Goal: Share content: Share content

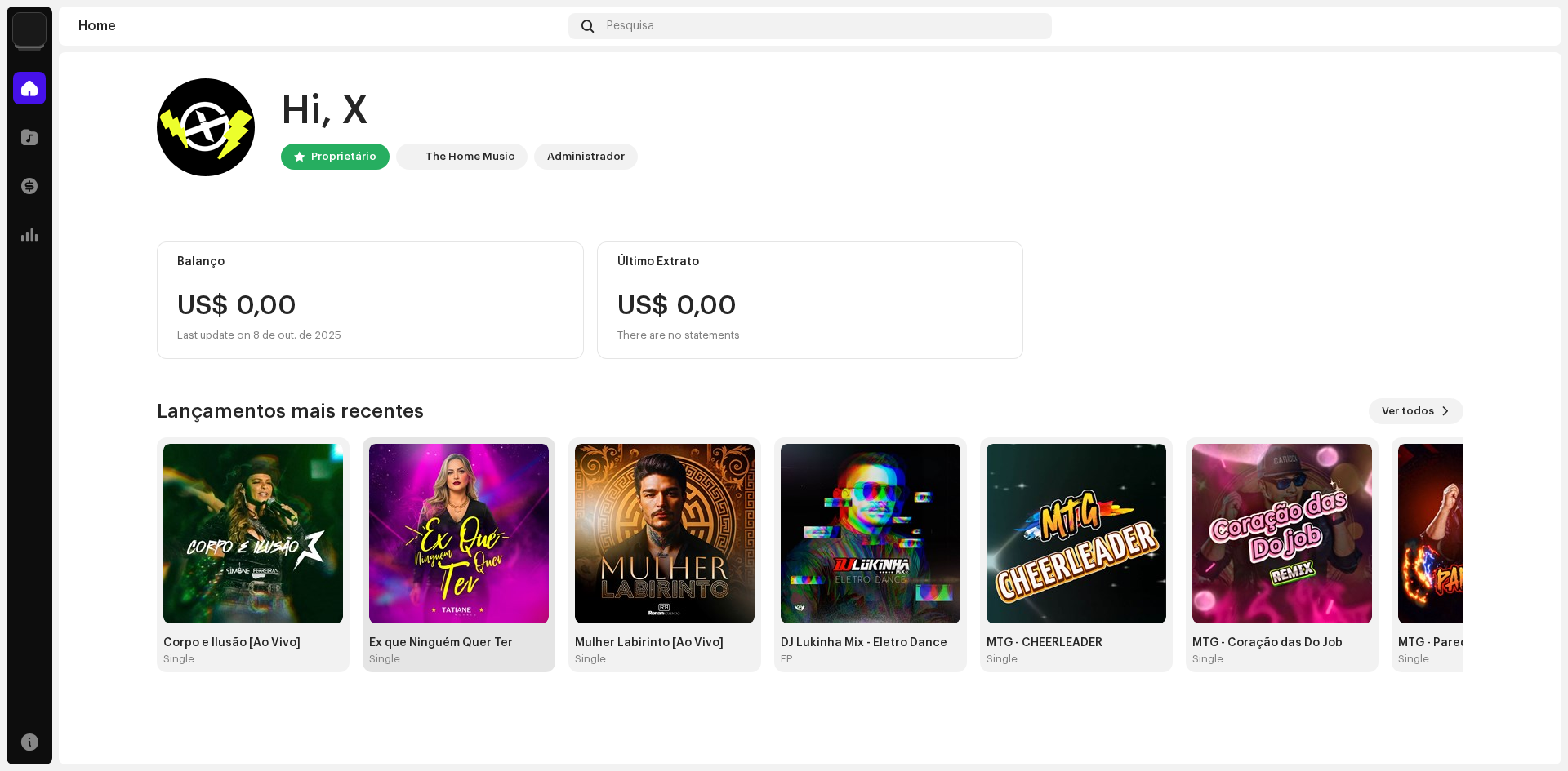
click at [490, 563] on img at bounding box center [459, 533] width 180 height 180
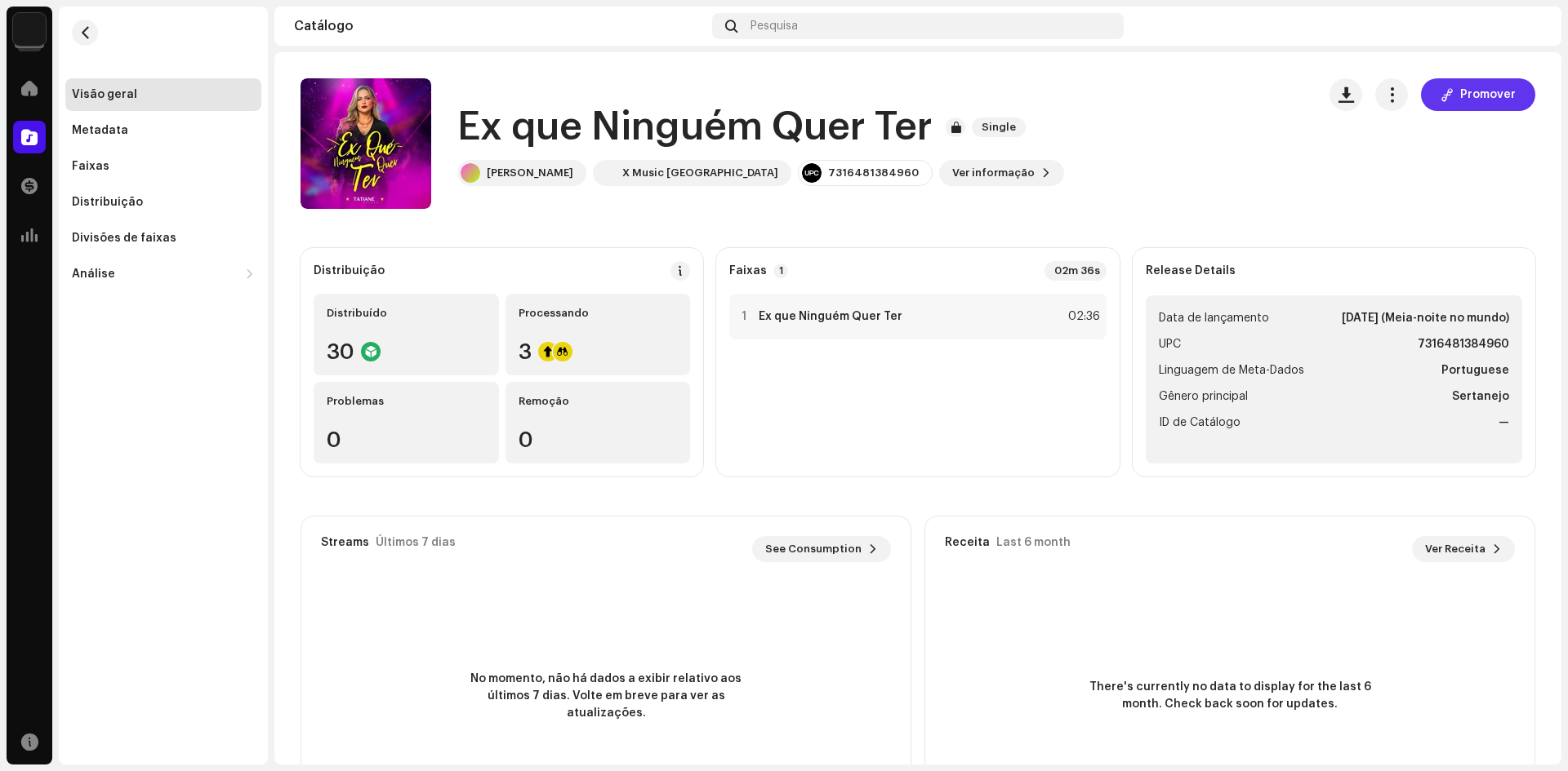
click at [1474, 93] on span "Promover" at bounding box center [1487, 94] width 56 height 32
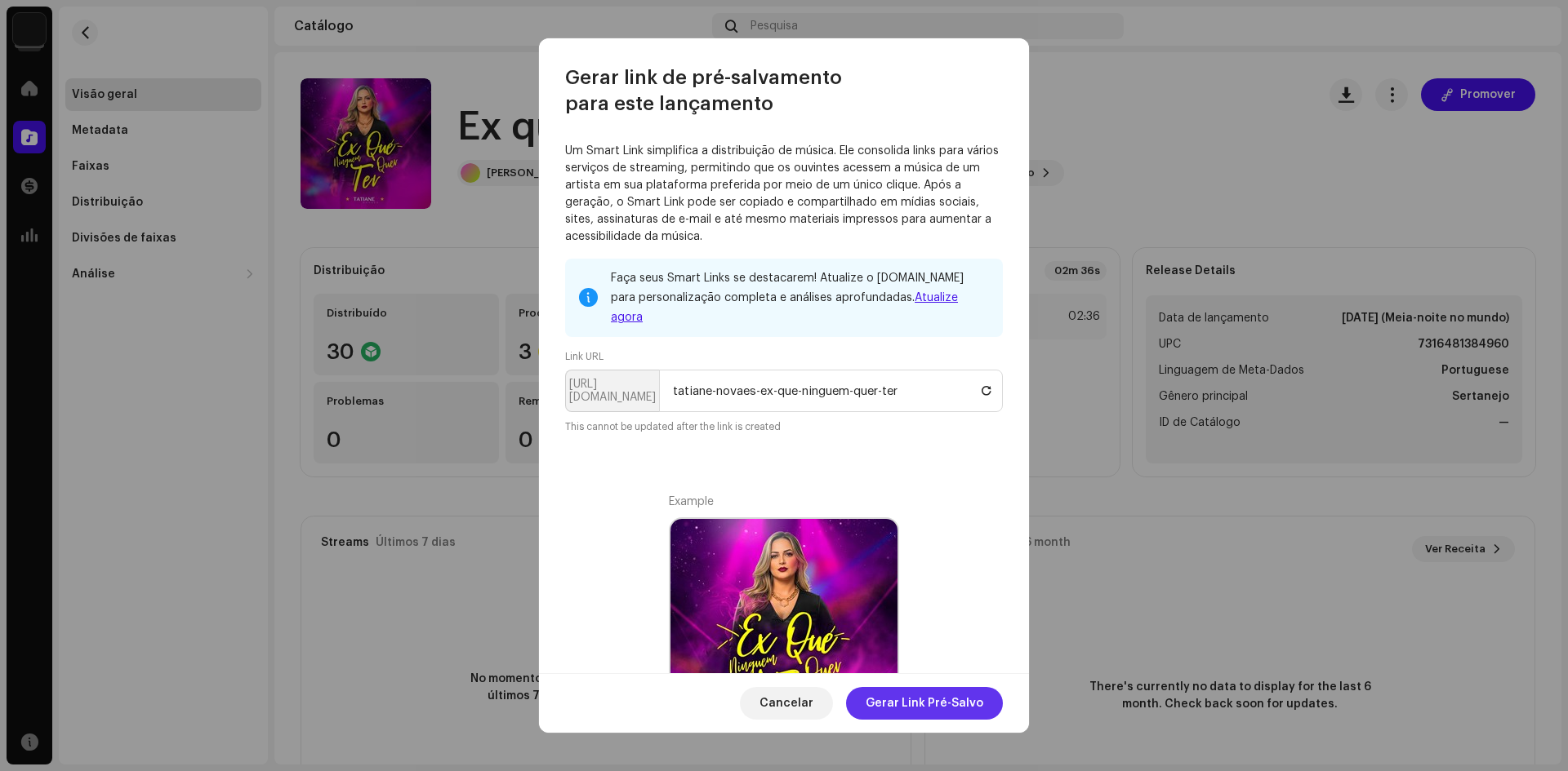
click at [889, 708] on span "Gerar Link Pré-Salvo" at bounding box center [924, 703] width 118 height 32
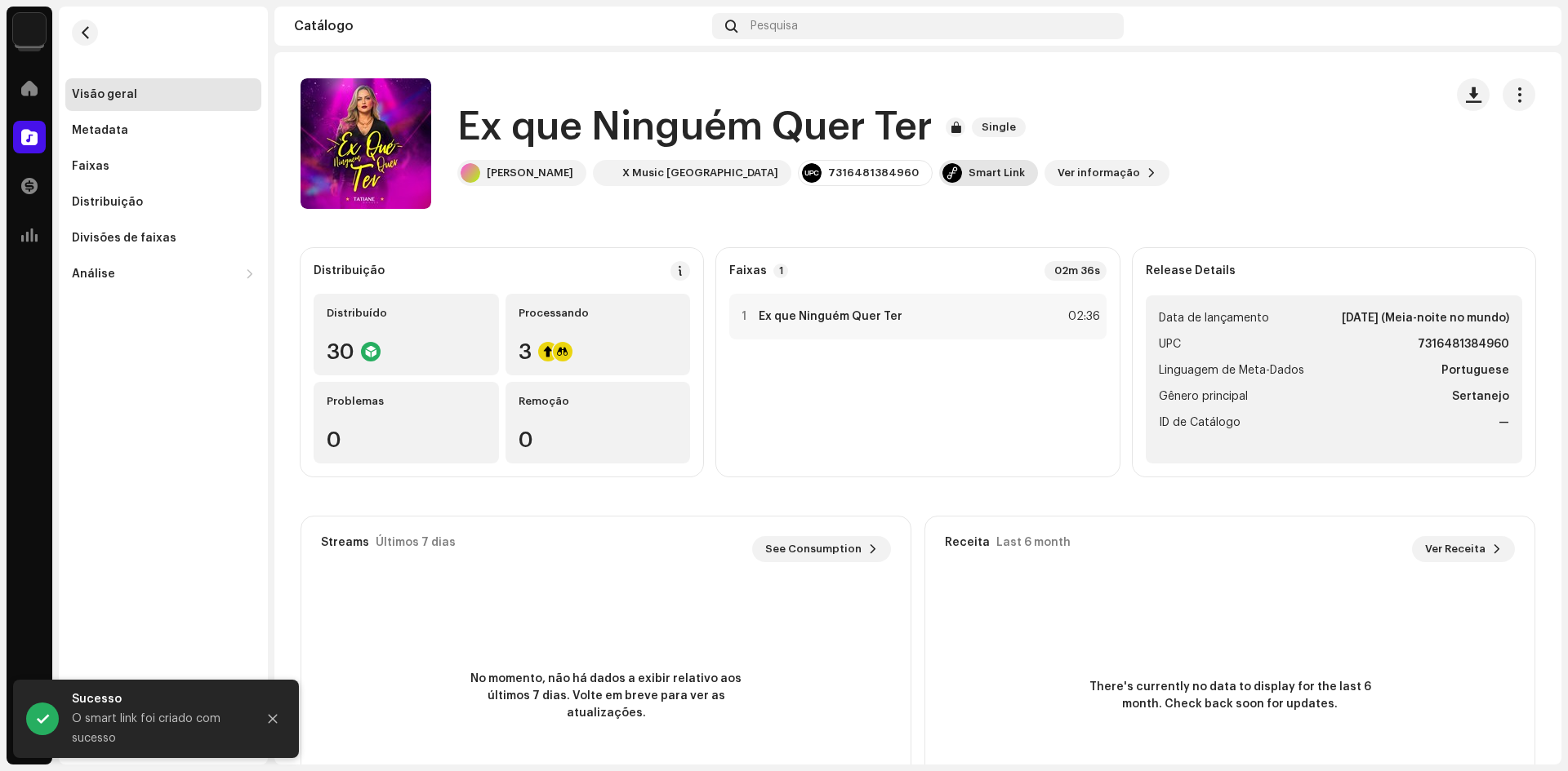
click at [969, 176] on div "Smart Link" at bounding box center [996, 173] width 56 height 13
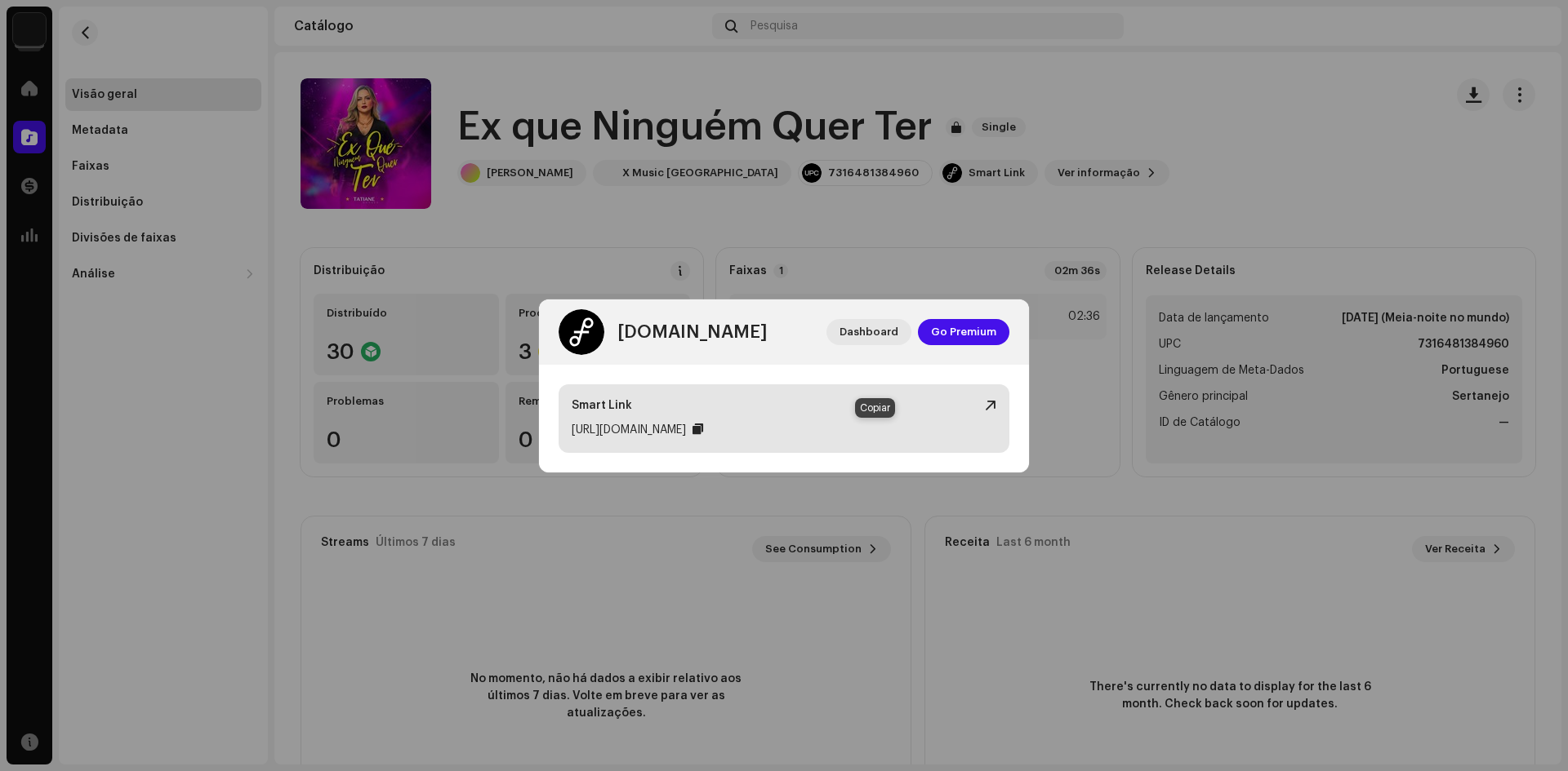
click at [702, 432] on div at bounding box center [698, 428] width 11 height 13
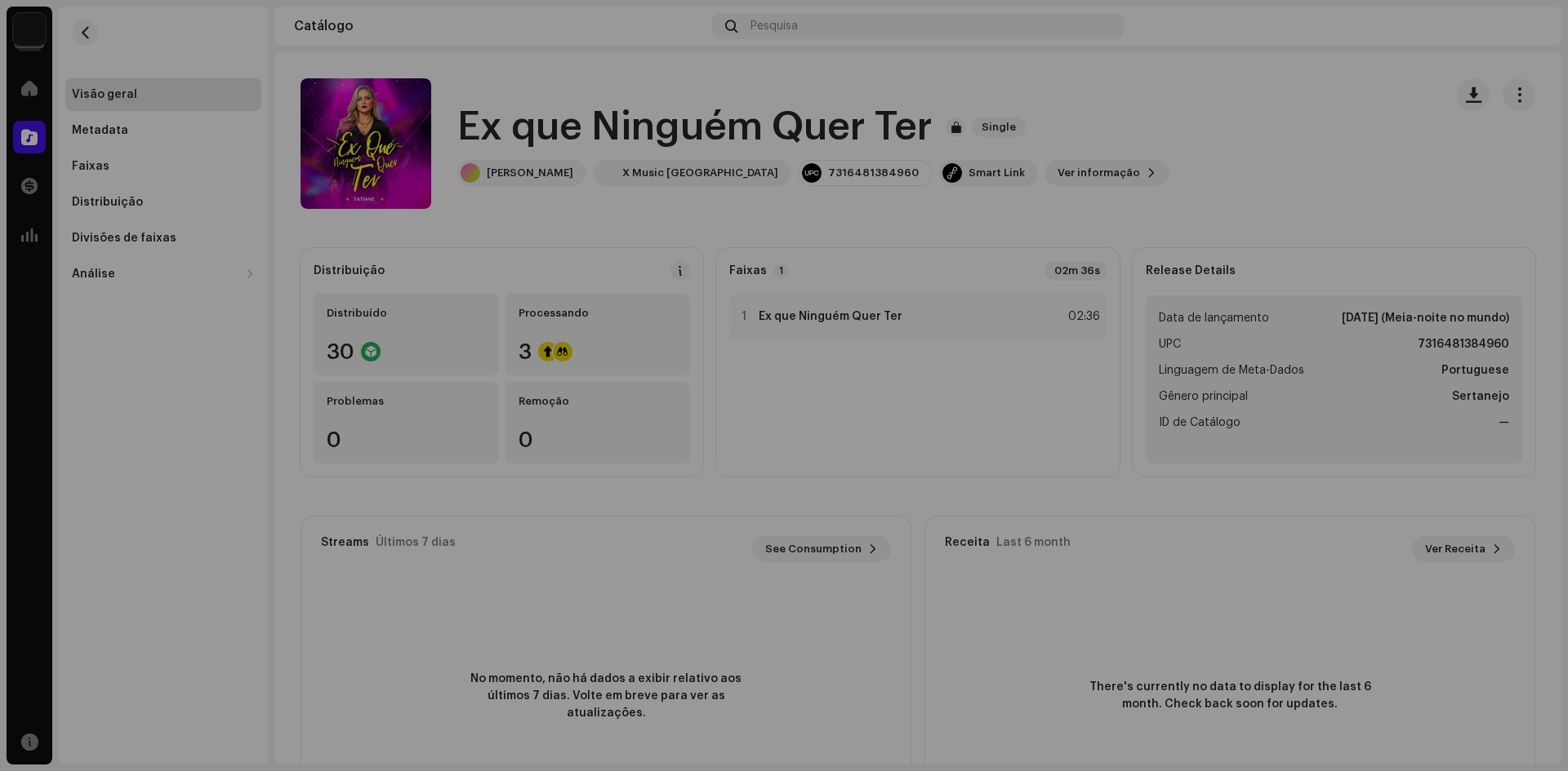
click at [709, 235] on div "[DOMAIN_NAME] Dashboard Go Premium Smart Link [URL][DOMAIN_NAME]" at bounding box center [784, 385] width 1568 height 771
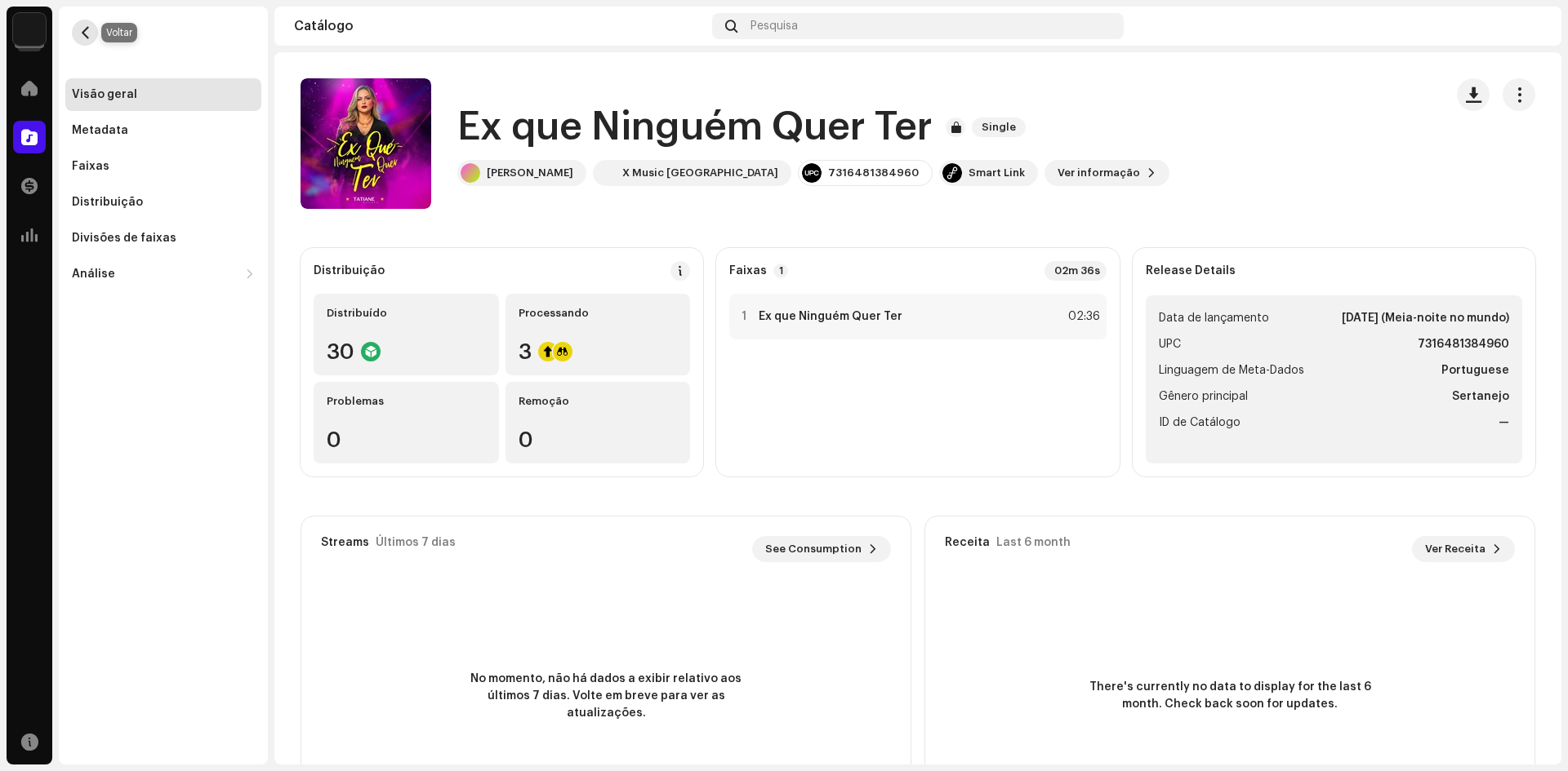
click at [83, 32] on span "button" at bounding box center [85, 32] width 12 height 13
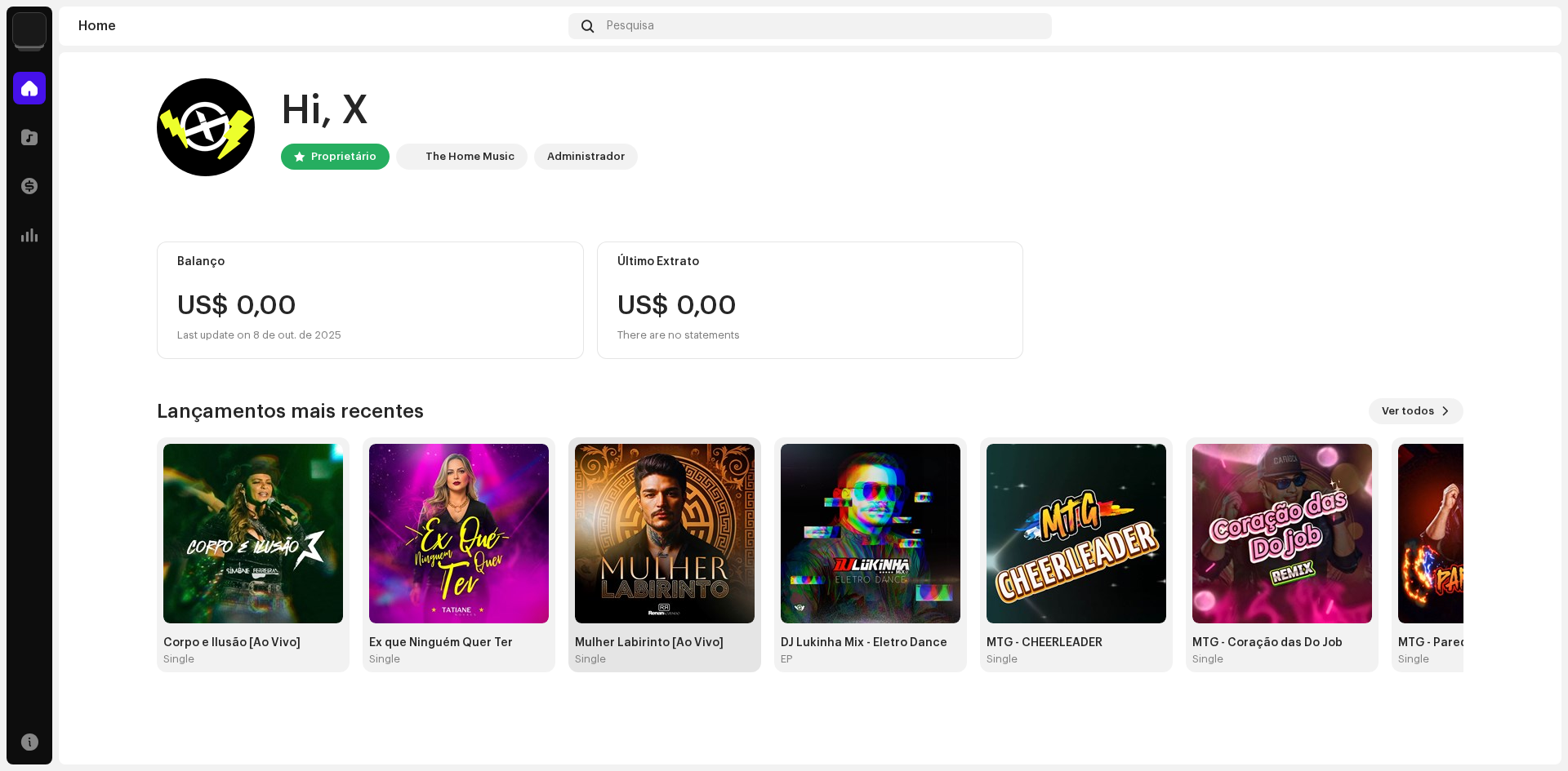
click at [653, 553] on img at bounding box center [664, 533] width 180 height 180
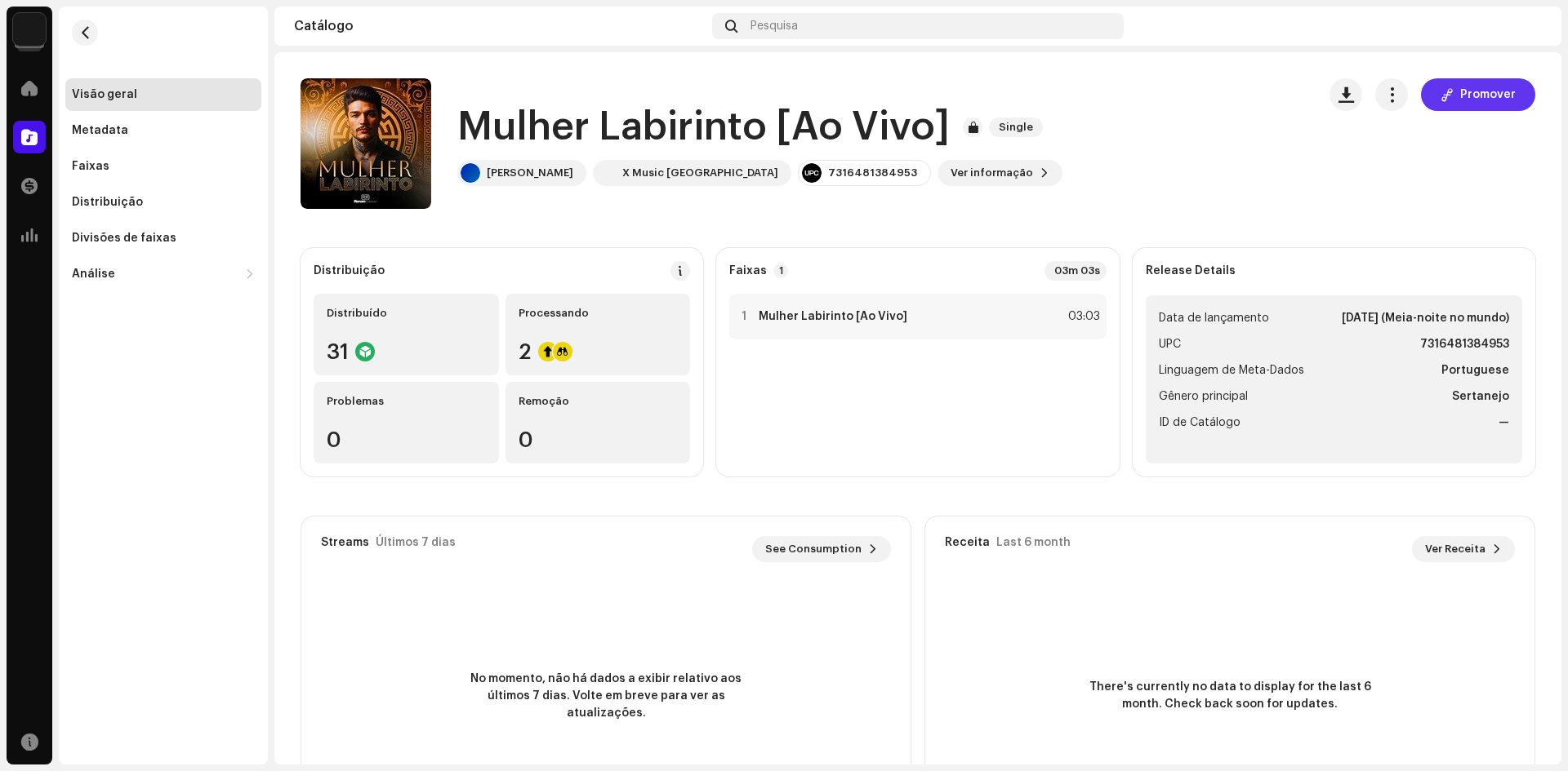
click at [1463, 88] on span "Promover" at bounding box center [1487, 94] width 56 height 32
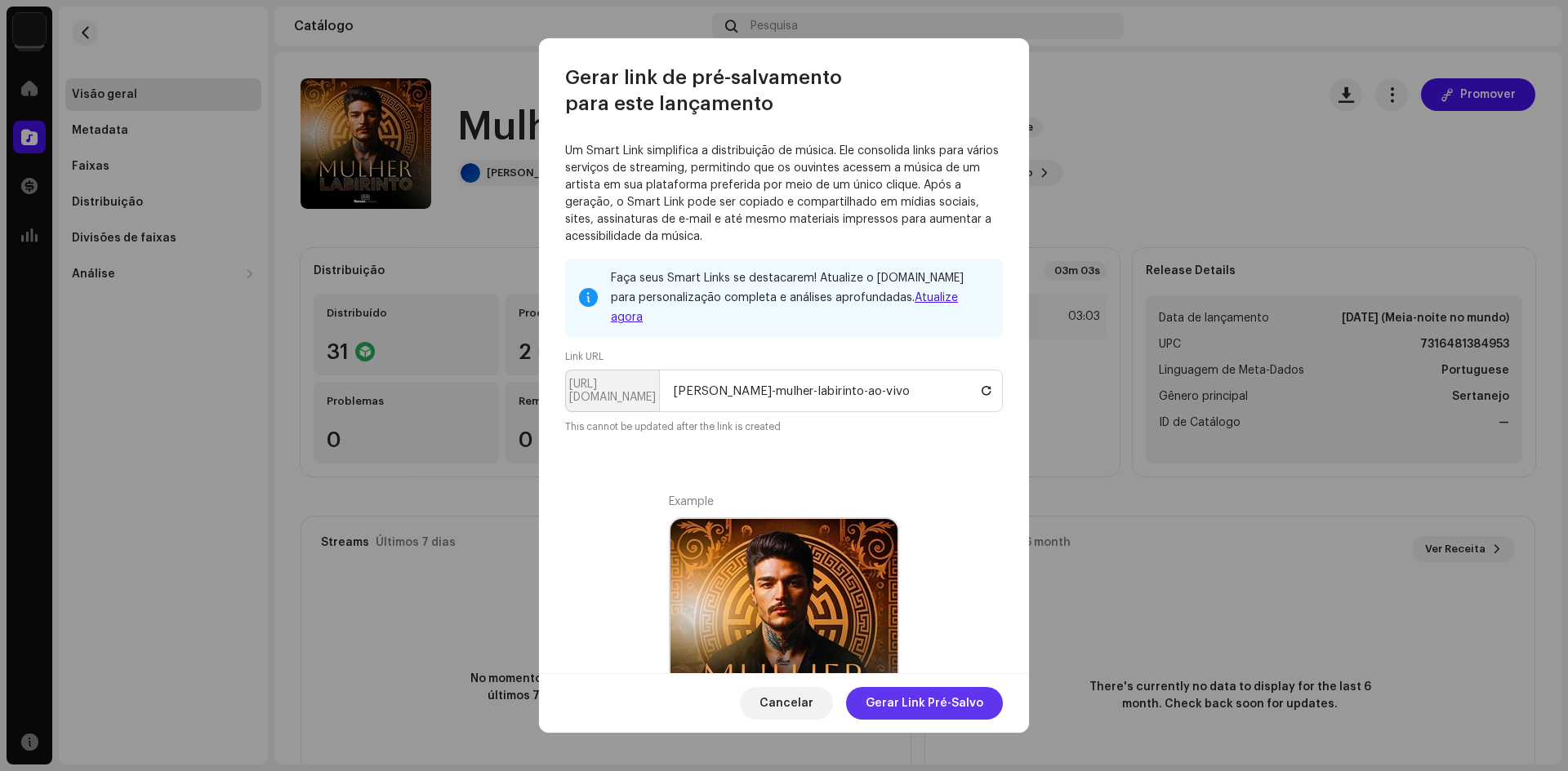
click at [944, 707] on span "Gerar Link Pré-Salvo" at bounding box center [924, 703] width 118 height 32
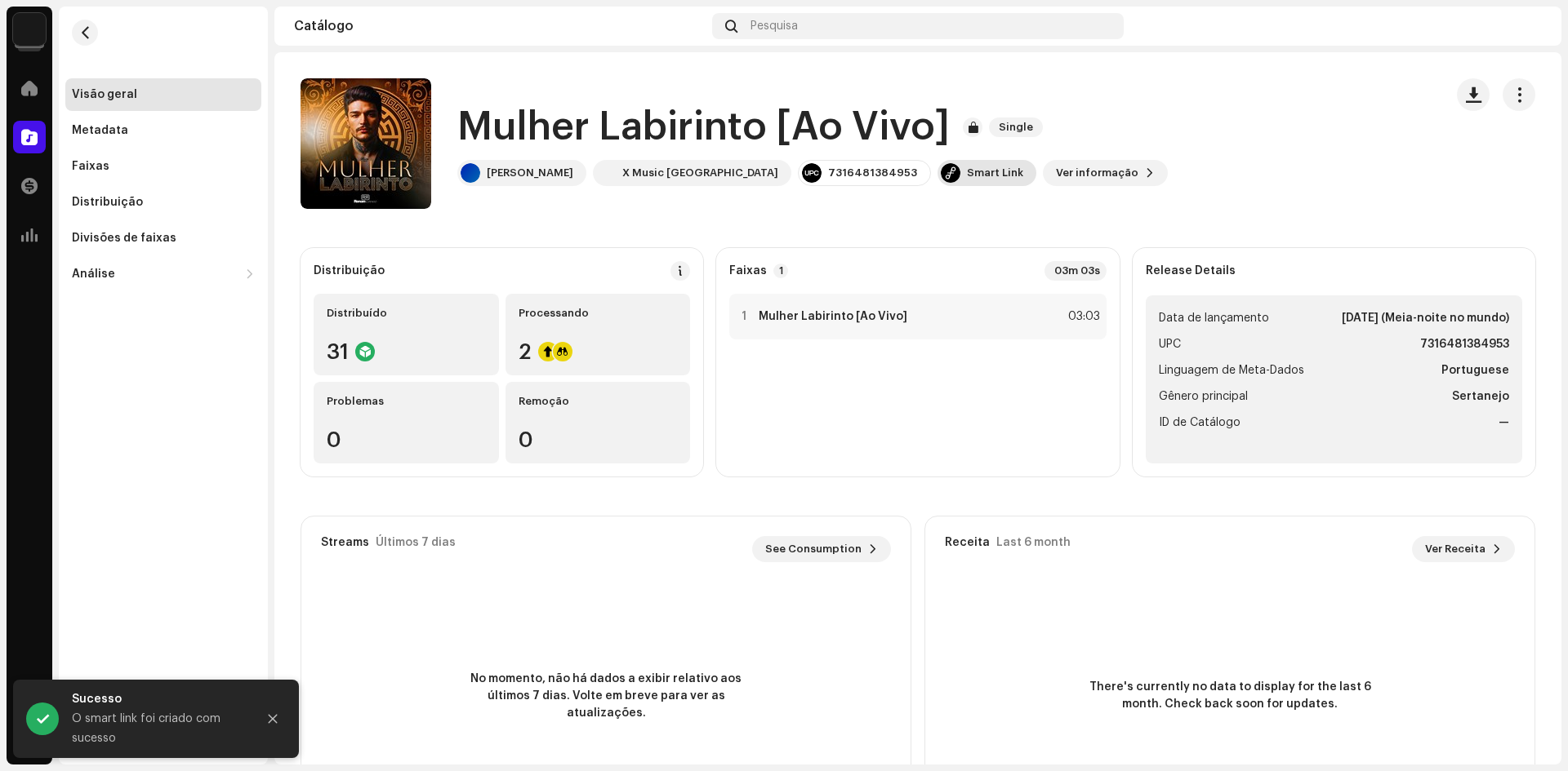
click at [967, 176] on div "Smart Link" at bounding box center [994, 173] width 56 height 13
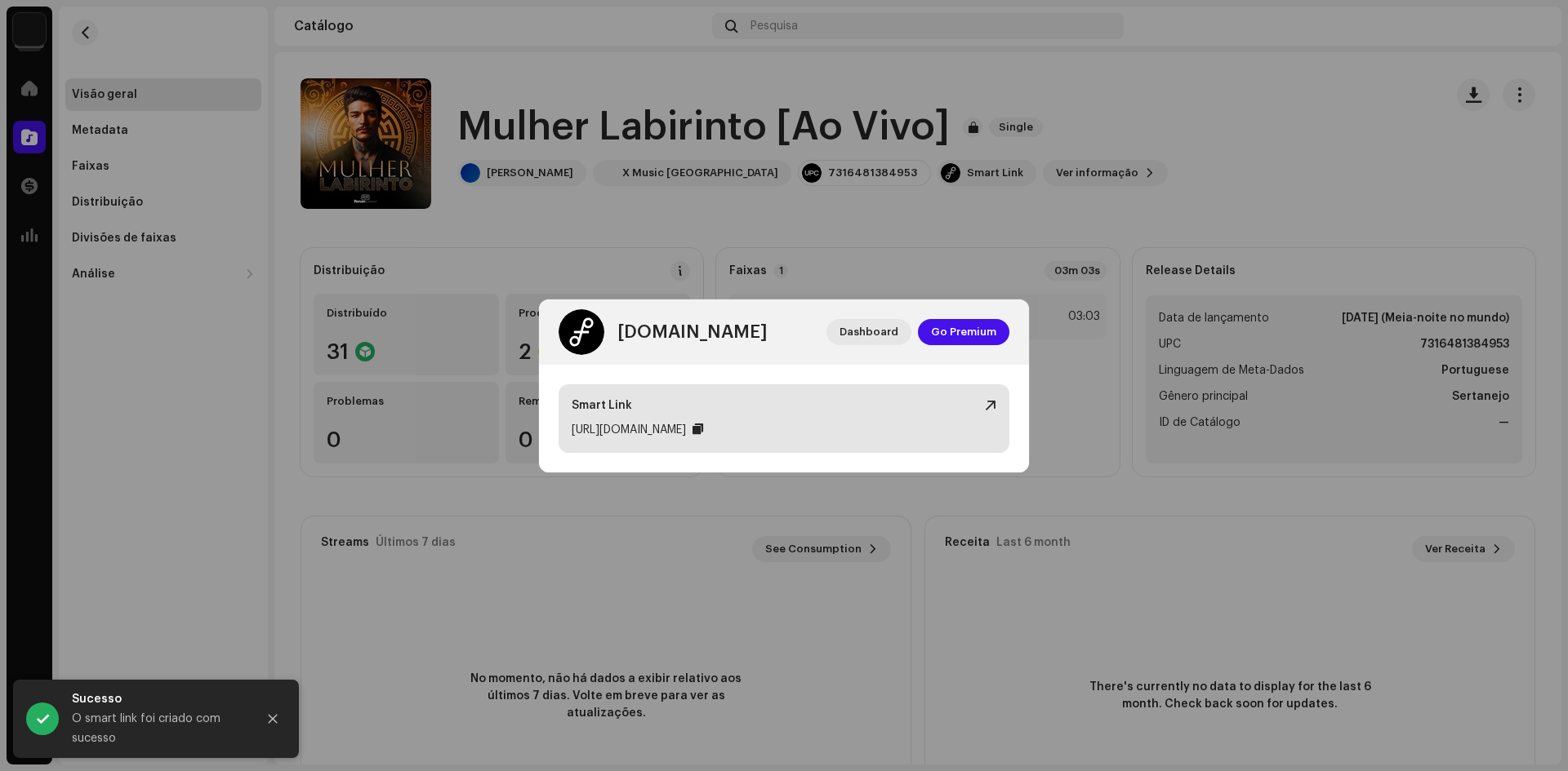
click at [702, 433] on div at bounding box center [698, 428] width 11 height 13
